Goal: Transaction & Acquisition: Purchase product/service

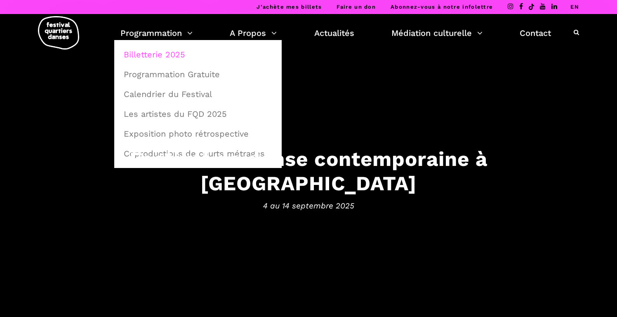
click at [177, 53] on link "Billetterie 2025" at bounding box center [198, 54] width 158 height 19
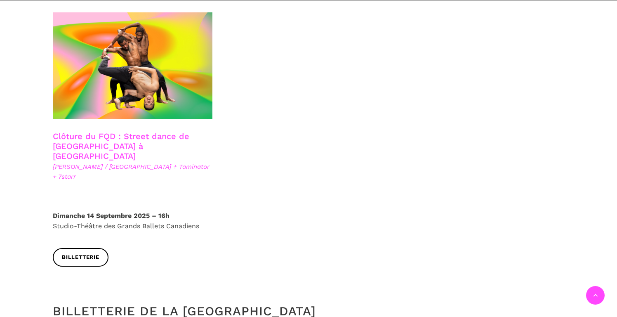
scroll to position [1503, 0]
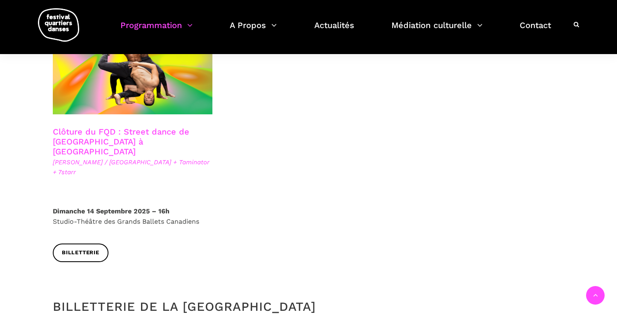
click at [145, 127] on link "Clôture du FQD : Street dance de [GEOGRAPHIC_DATA] à [GEOGRAPHIC_DATA]" at bounding box center [121, 142] width 136 height 30
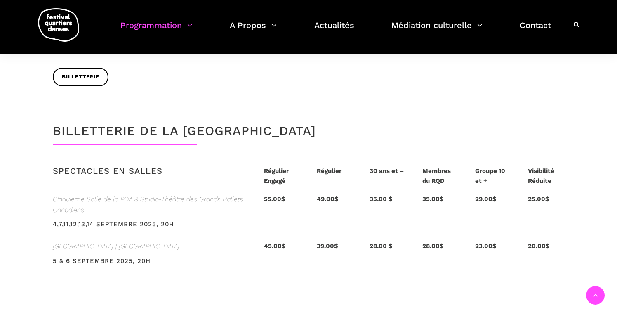
scroll to position [1672, 0]
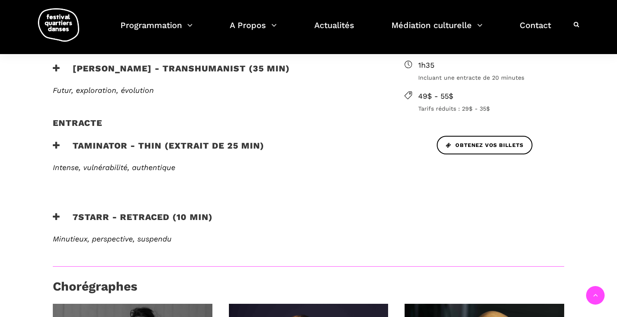
scroll to position [313, 0]
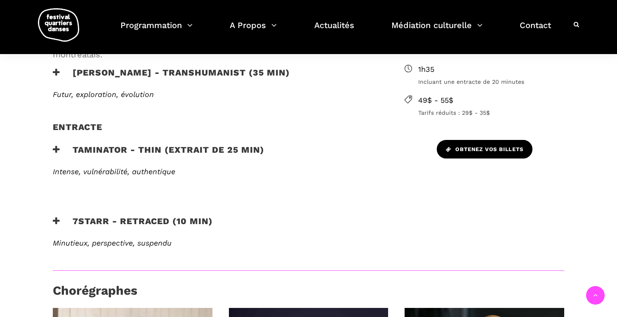
click at [489, 144] on link "Obtenez vos billets" at bounding box center [485, 149] width 96 height 19
